Goal: Find specific page/section: Find specific page/section

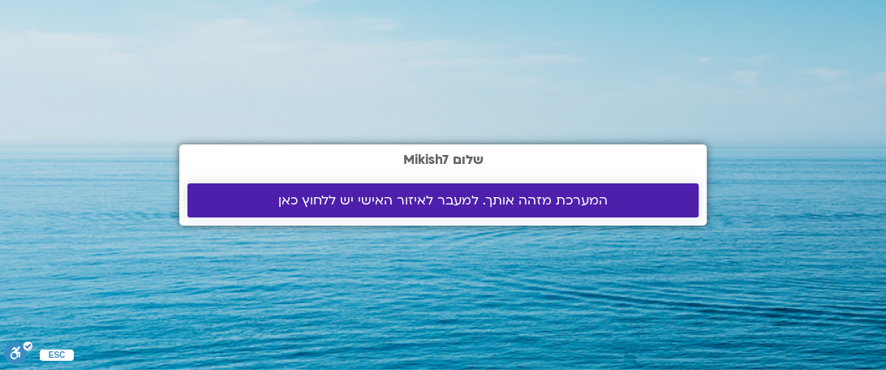
click at [497, 200] on span "המערכת מזהה אותך. למעבר לאיזור האישי יש ללחוץ כאן" at bounding box center [442, 200] width 329 height 15
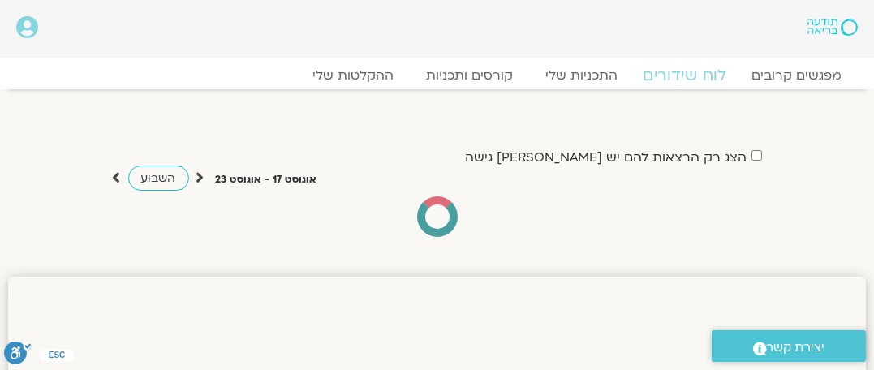
click at [678, 74] on link "לוח שידורים" at bounding box center [685, 75] width 122 height 19
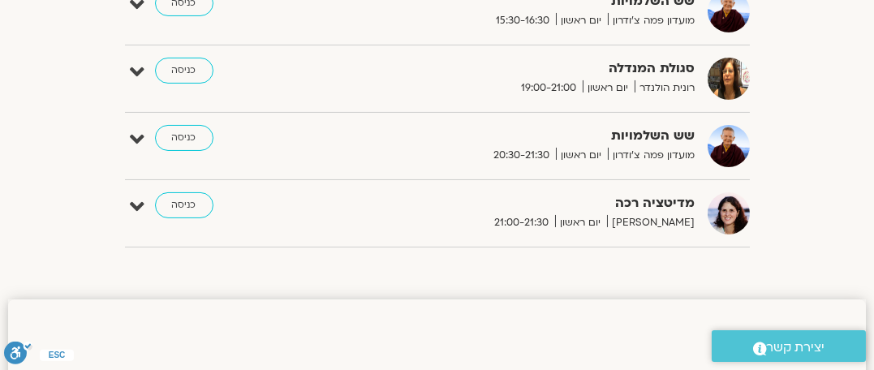
scroll to position [757, 0]
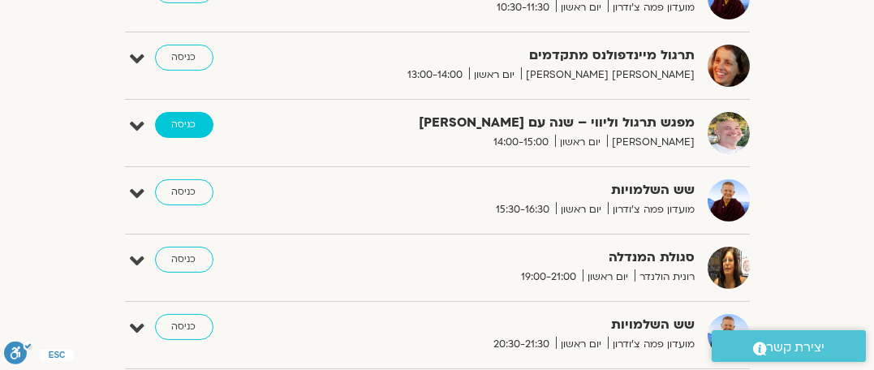
click at [177, 124] on link "כניסה" at bounding box center [184, 125] width 58 height 26
